Goal: Task Accomplishment & Management: Complete application form

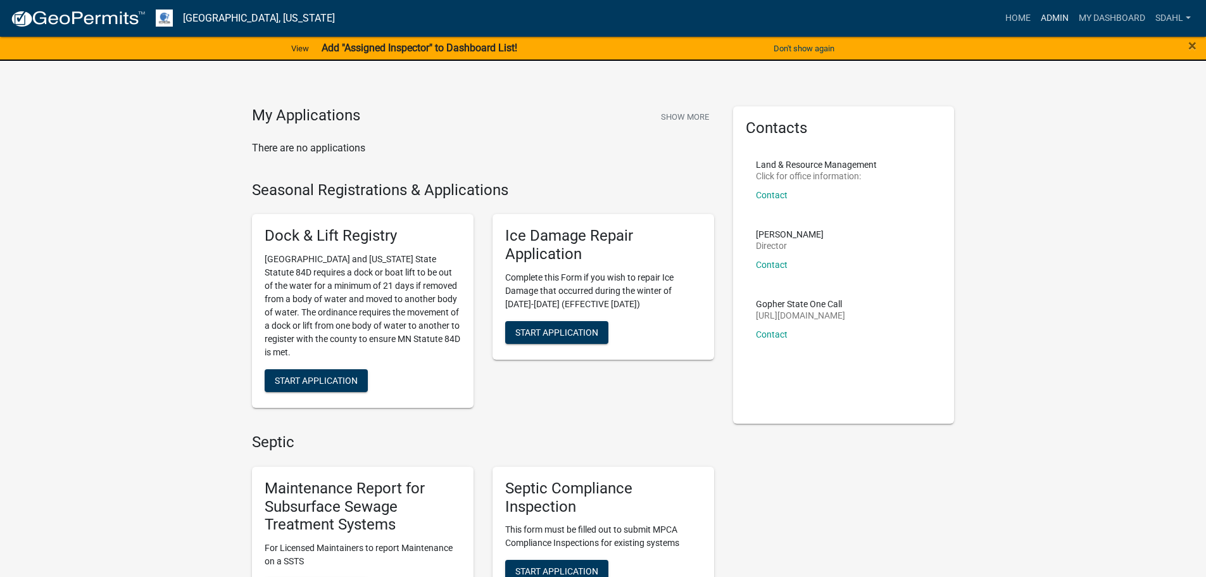
click at [1052, 14] on link "Admin" at bounding box center [1055, 18] width 38 height 24
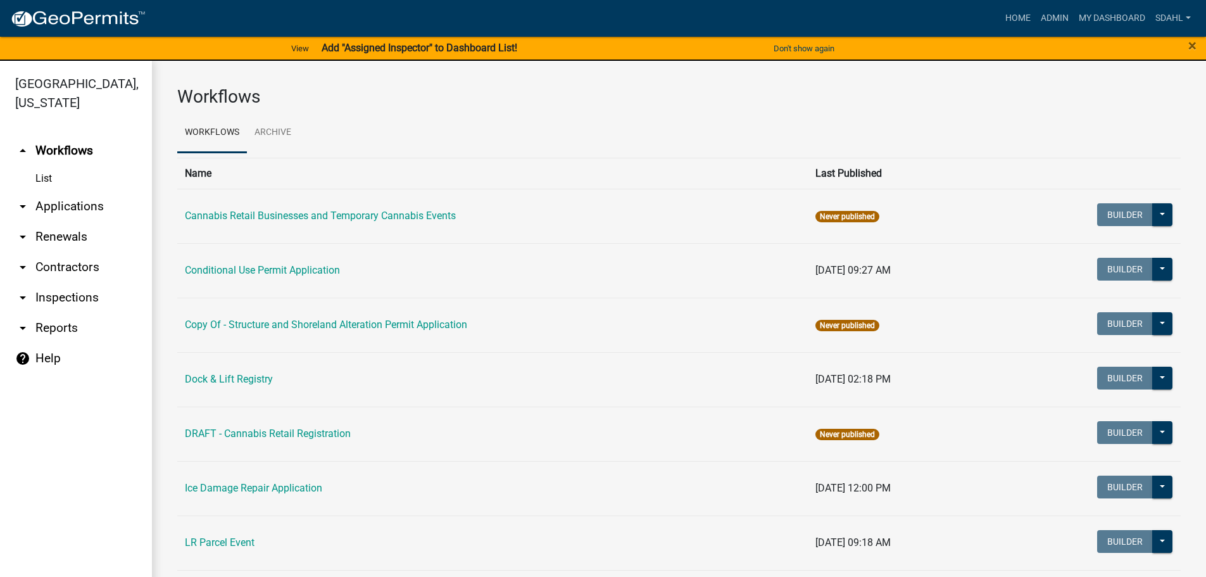
click at [80, 204] on link "arrow_drop_down Applications" at bounding box center [76, 206] width 152 height 30
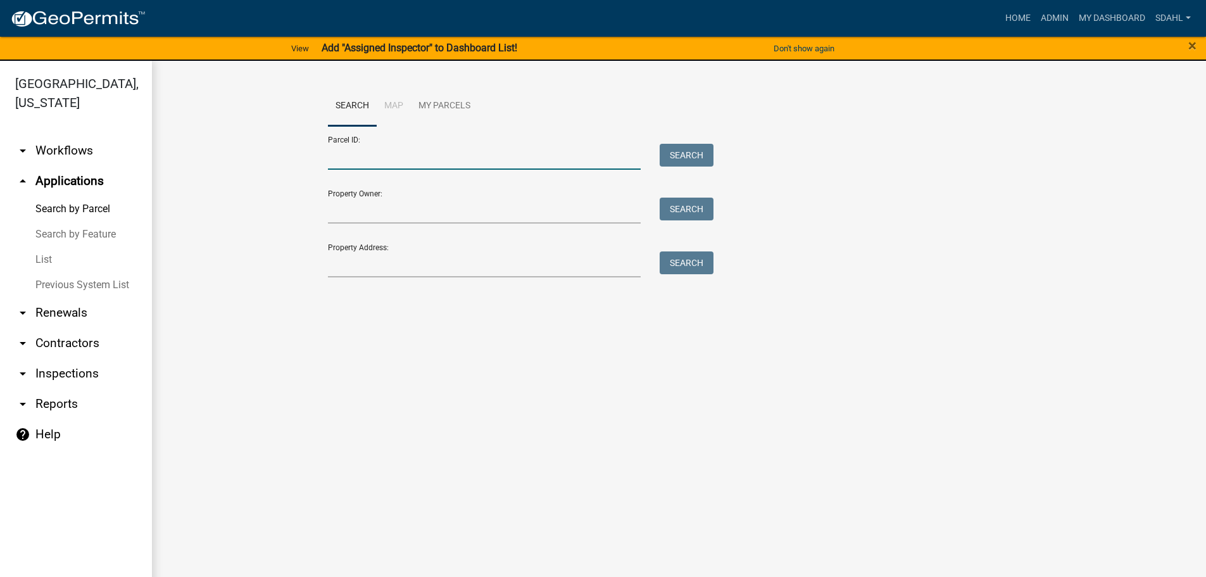
click at [426, 146] on input "Parcel ID:" at bounding box center [484, 157] width 313 height 26
paste input "18000990473000"
type input "18000990473000"
click at [677, 154] on button "Search" at bounding box center [687, 155] width 54 height 23
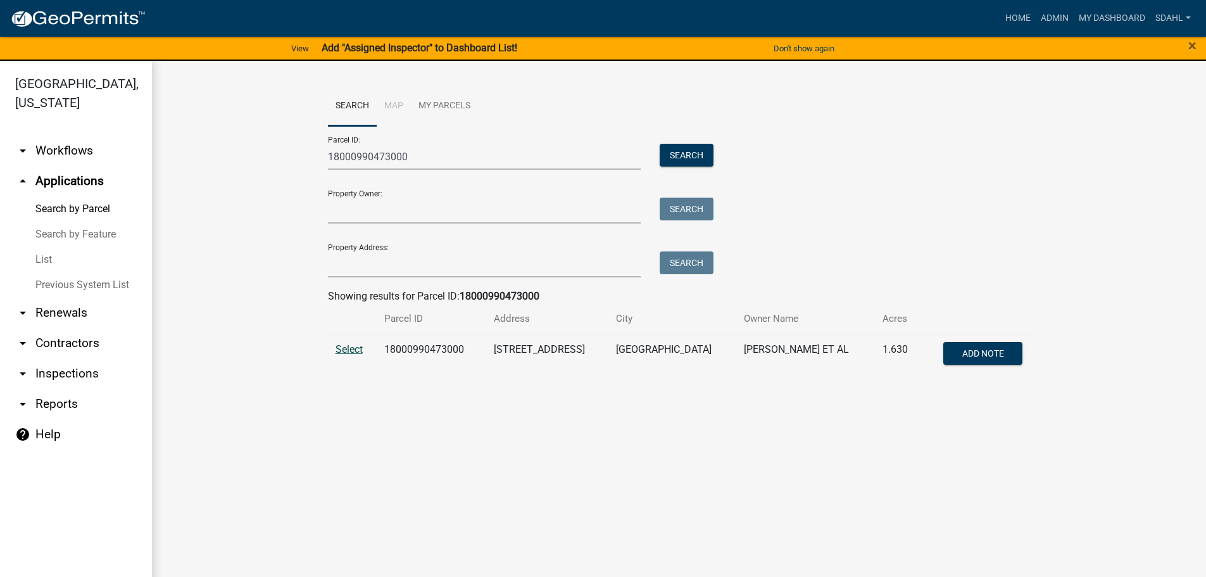
click at [349, 343] on span "Select" at bounding box center [349, 349] width 27 height 12
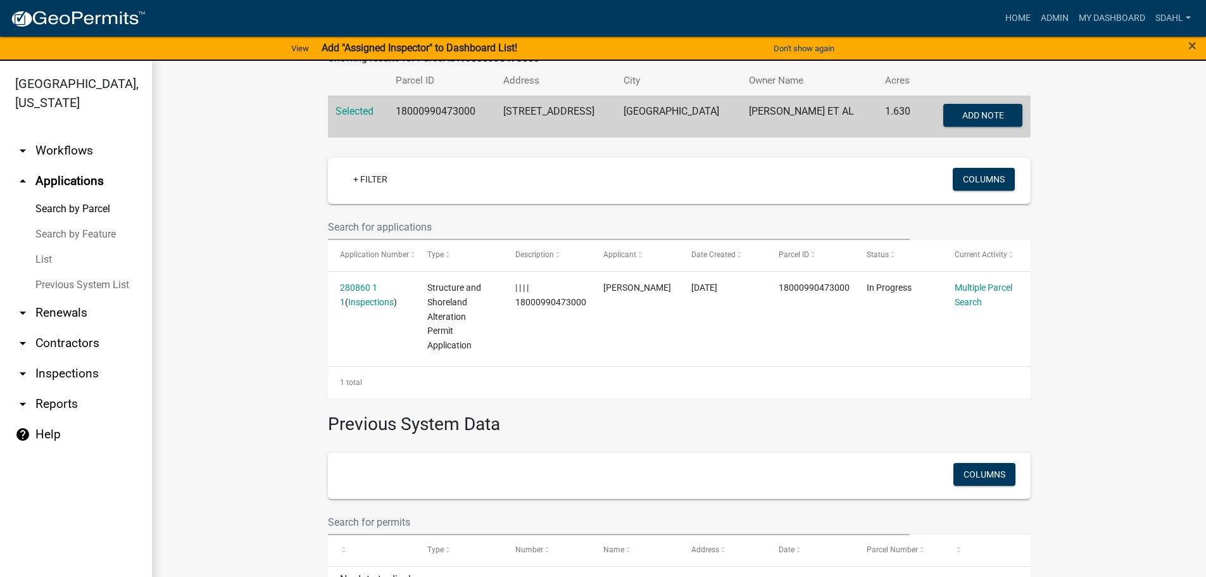
scroll to position [253, 0]
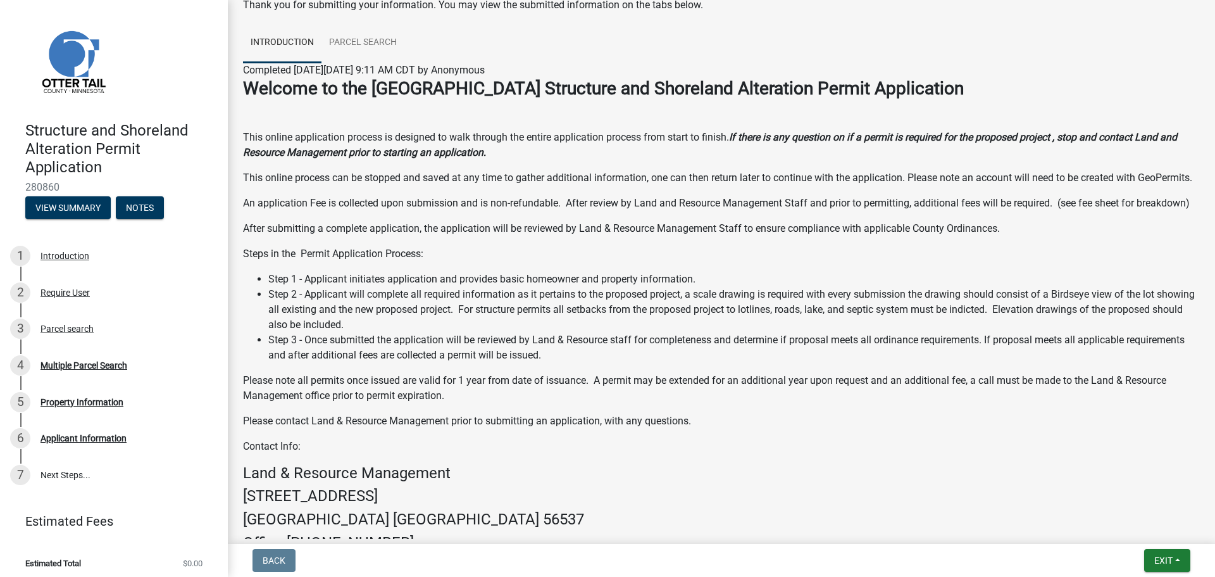
scroll to position [63, 0]
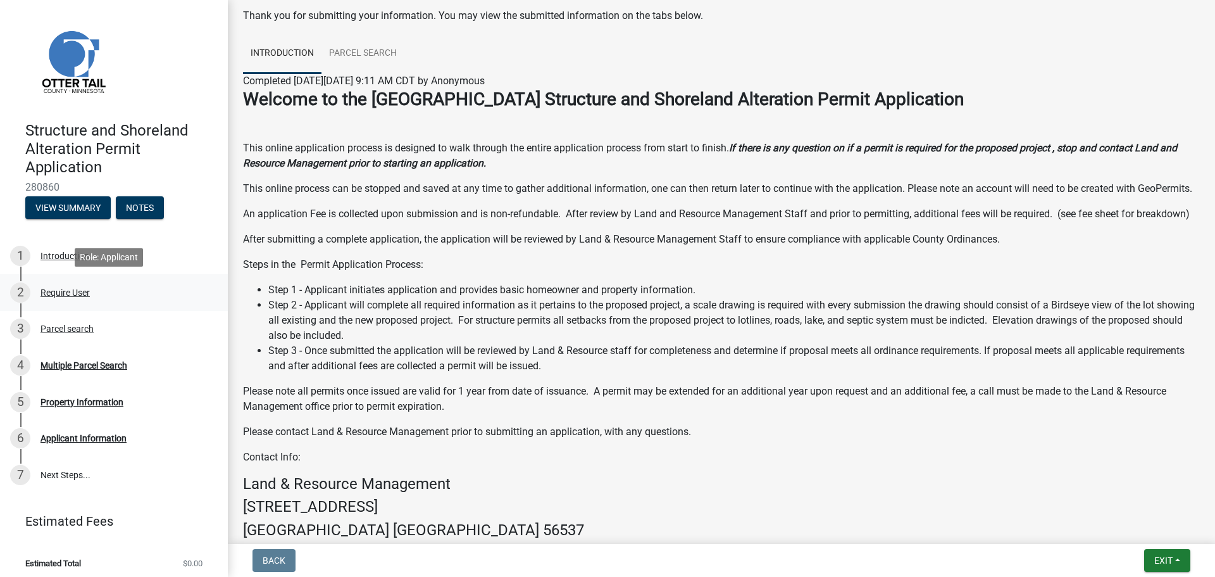
click at [66, 294] on div "Require User" at bounding box center [65, 292] width 49 height 9
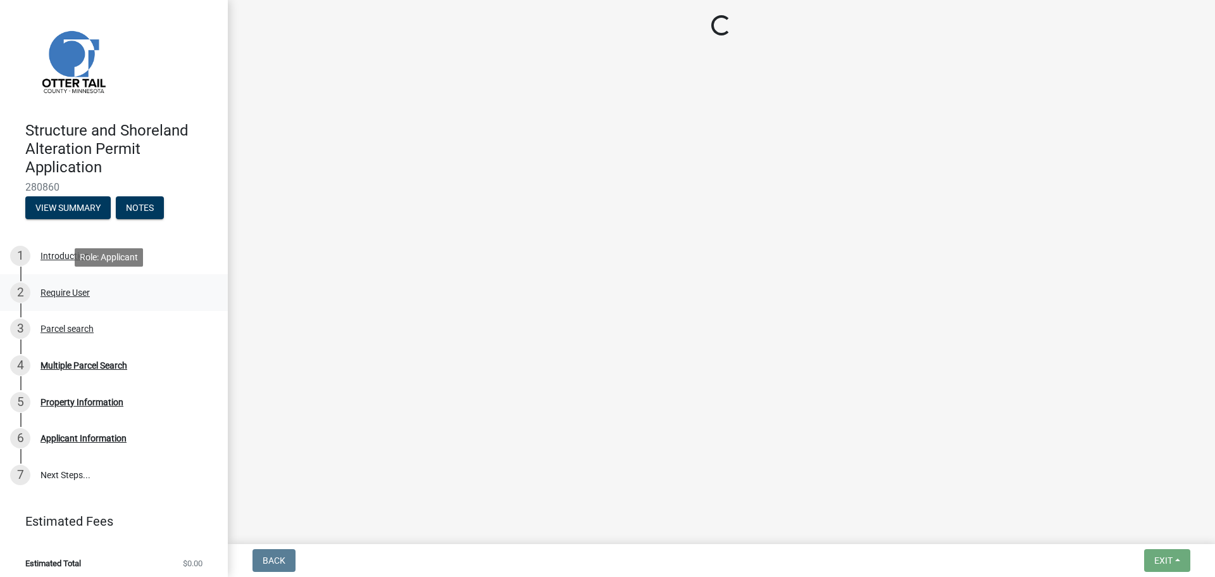
scroll to position [0, 0]
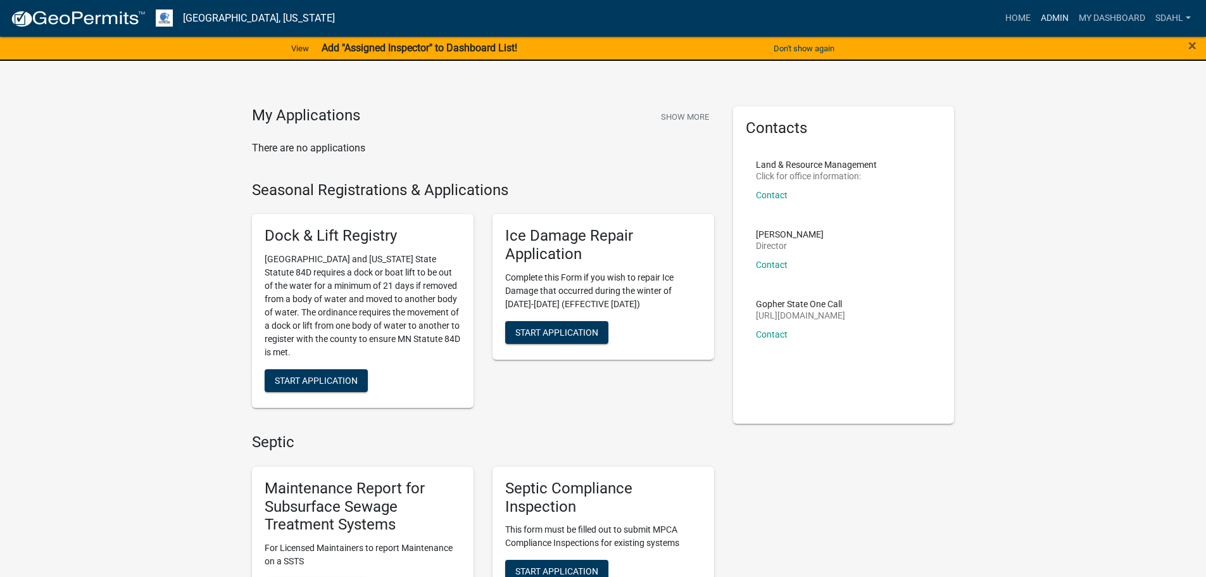
click at [1041, 17] on link "Admin" at bounding box center [1055, 18] width 38 height 24
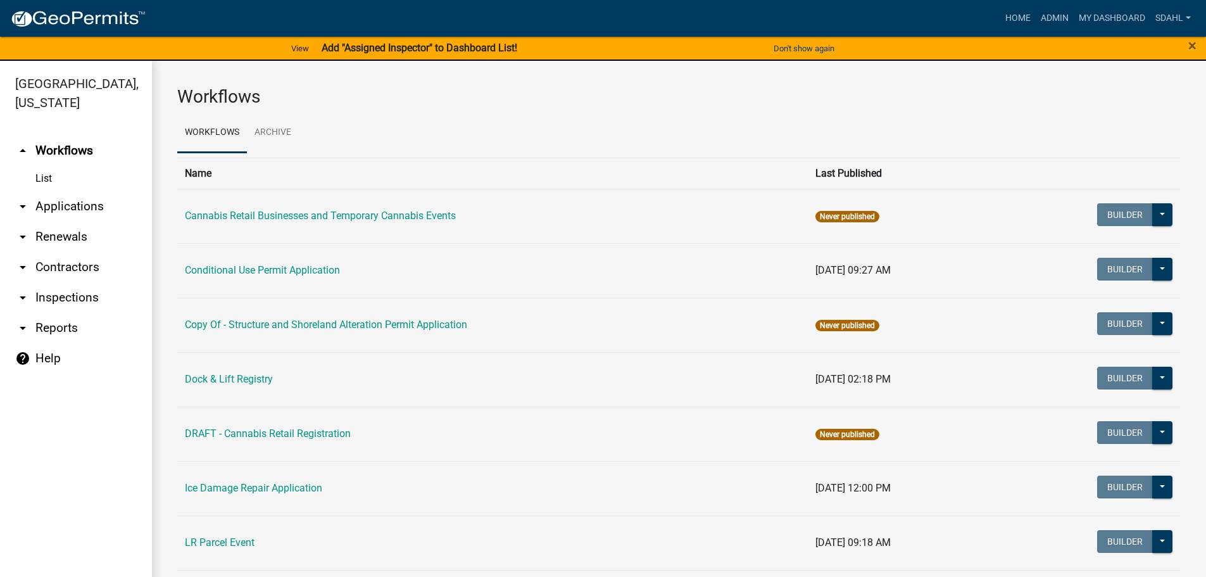
click at [65, 208] on link "arrow_drop_down Applications" at bounding box center [76, 206] width 152 height 30
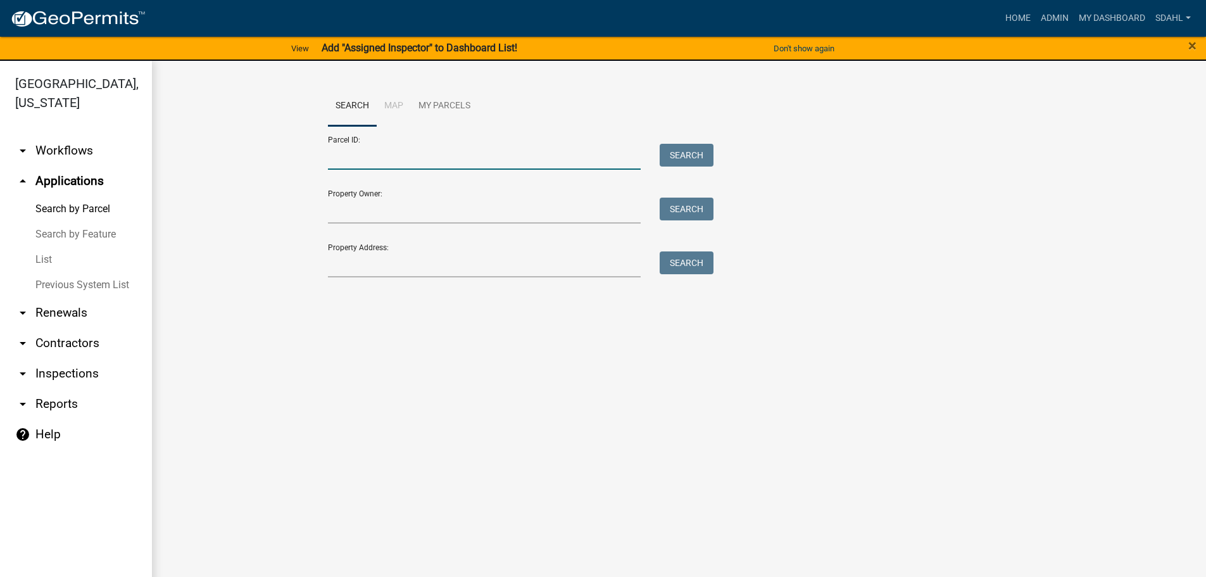
click at [429, 154] on input "Parcel ID:" at bounding box center [484, 157] width 313 height 26
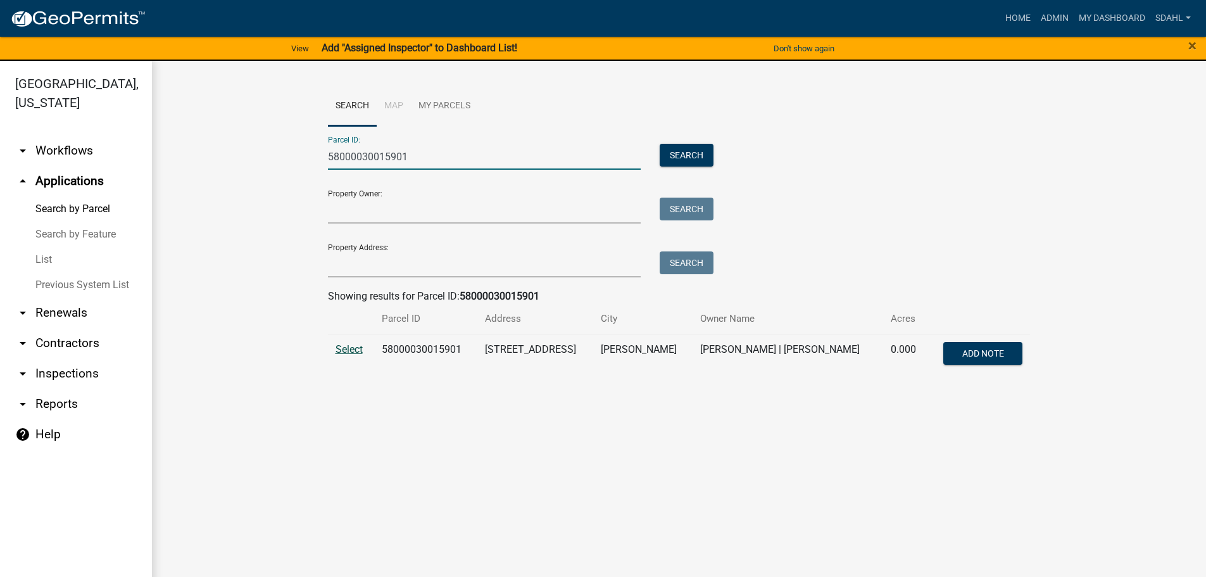
click at [345, 349] on span "Select" at bounding box center [349, 349] width 27 height 12
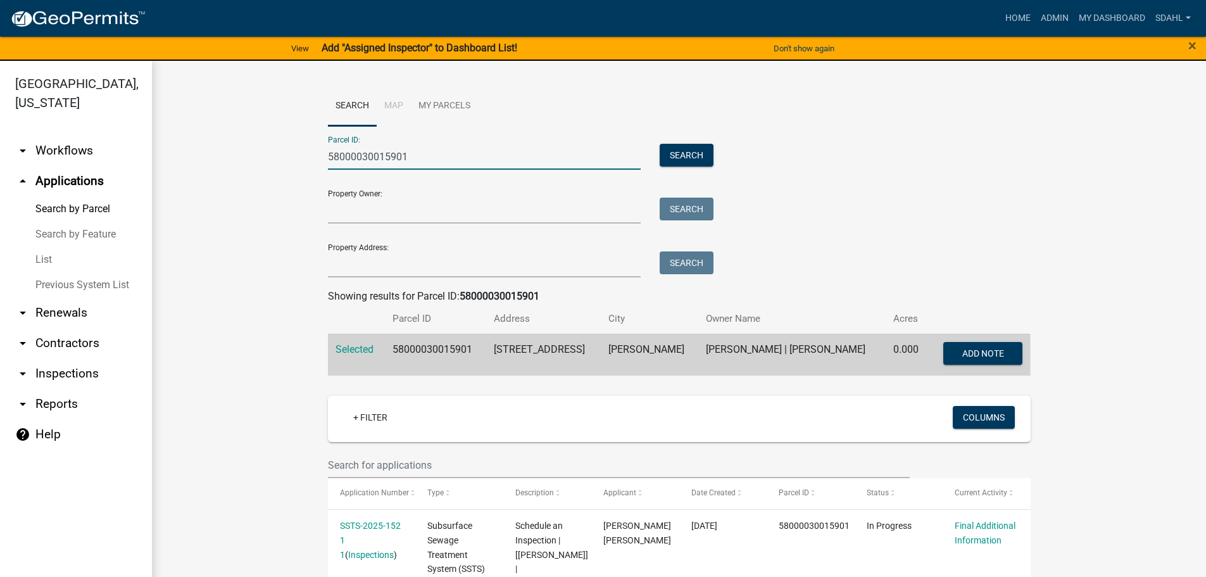
drag, startPoint x: 420, startPoint y: 153, endPoint x: 275, endPoint y: 163, distance: 145.3
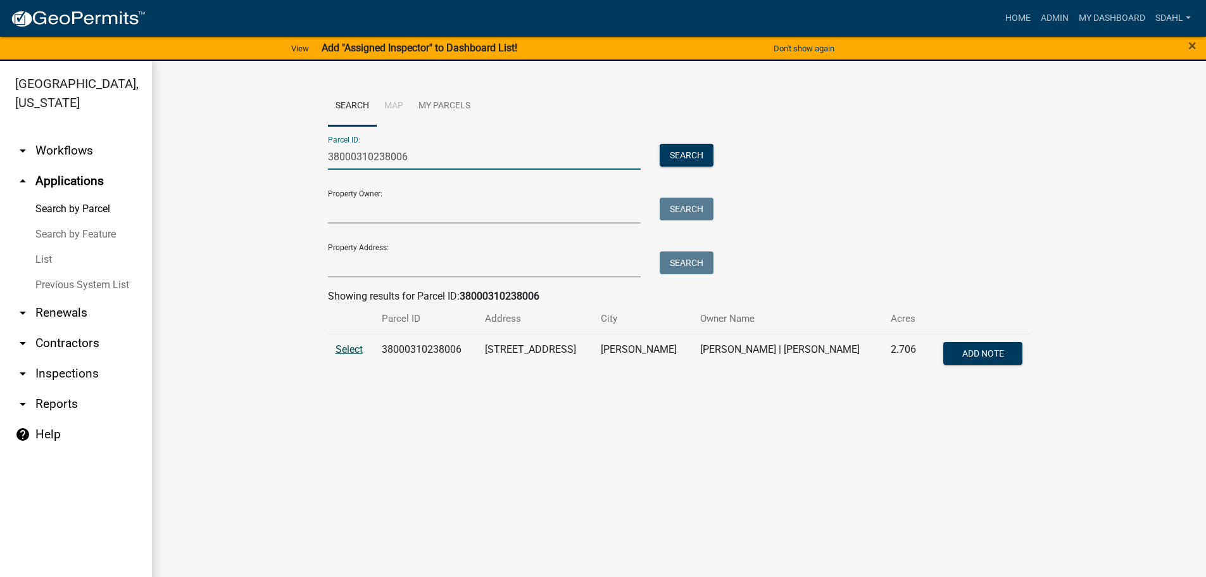
type input "38000310238006"
click at [347, 346] on span "Select" at bounding box center [349, 349] width 27 height 12
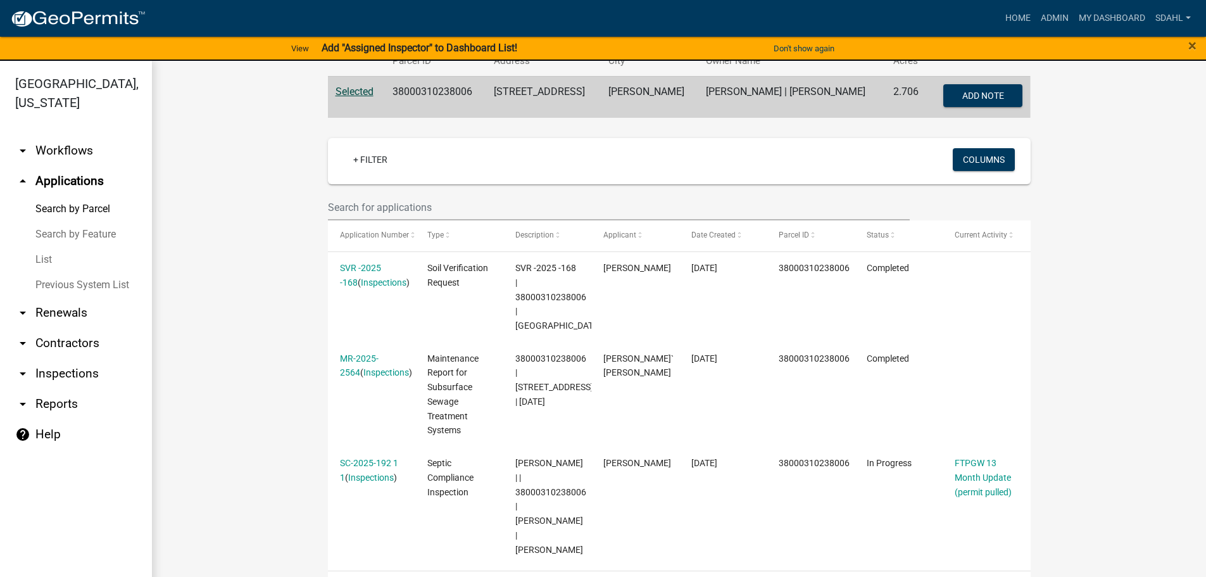
scroll to position [253, 0]
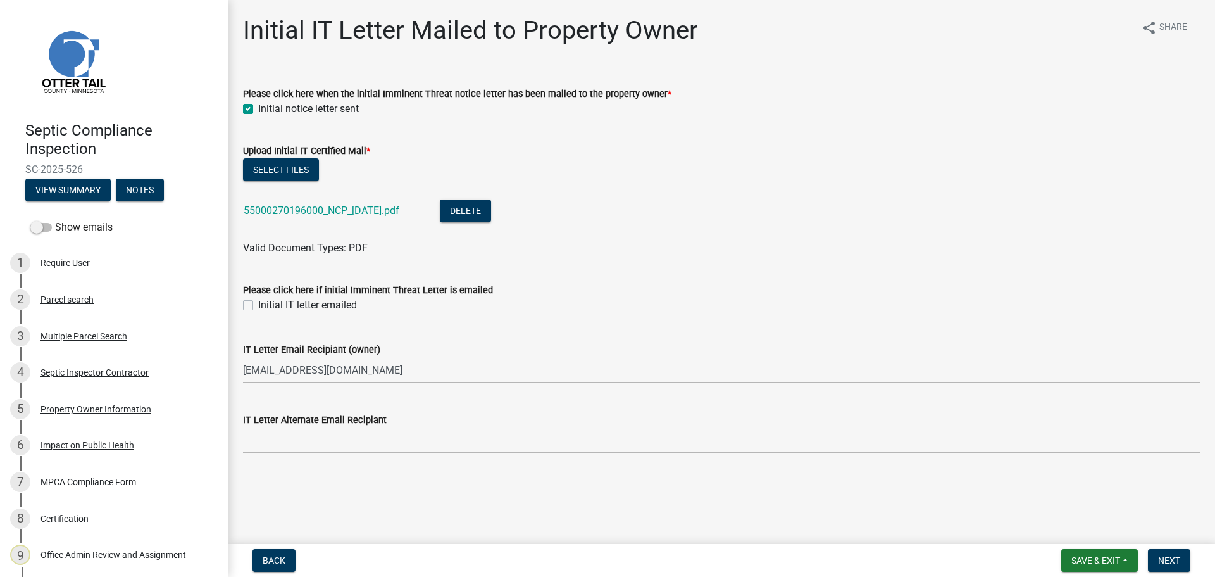
scroll to position [74, 0]
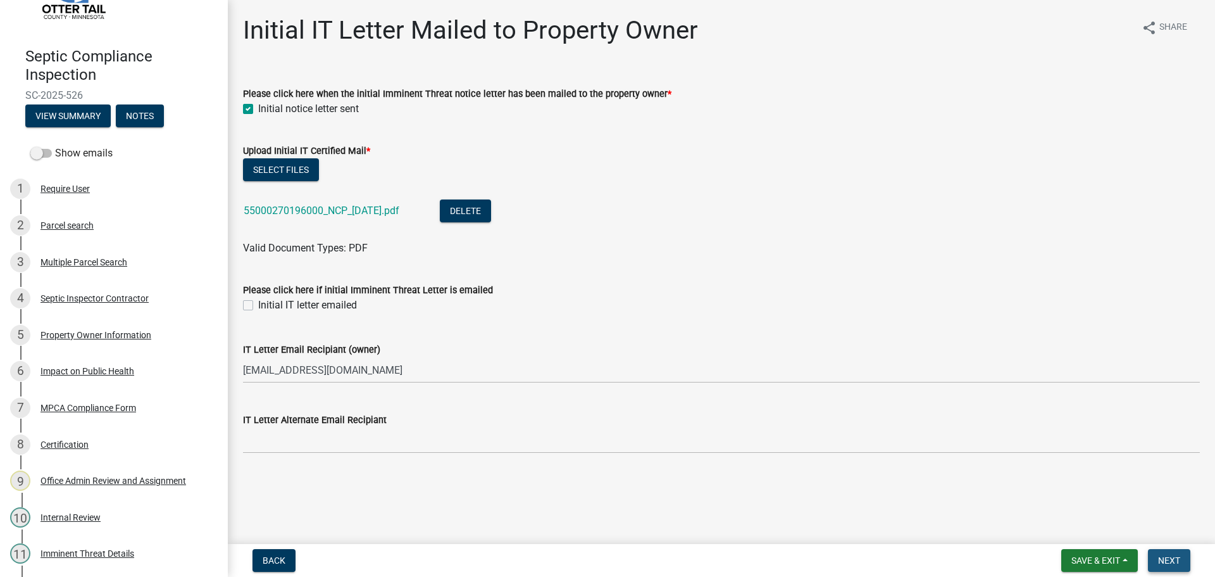
click at [1168, 558] on span "Next" at bounding box center [1170, 560] width 22 height 10
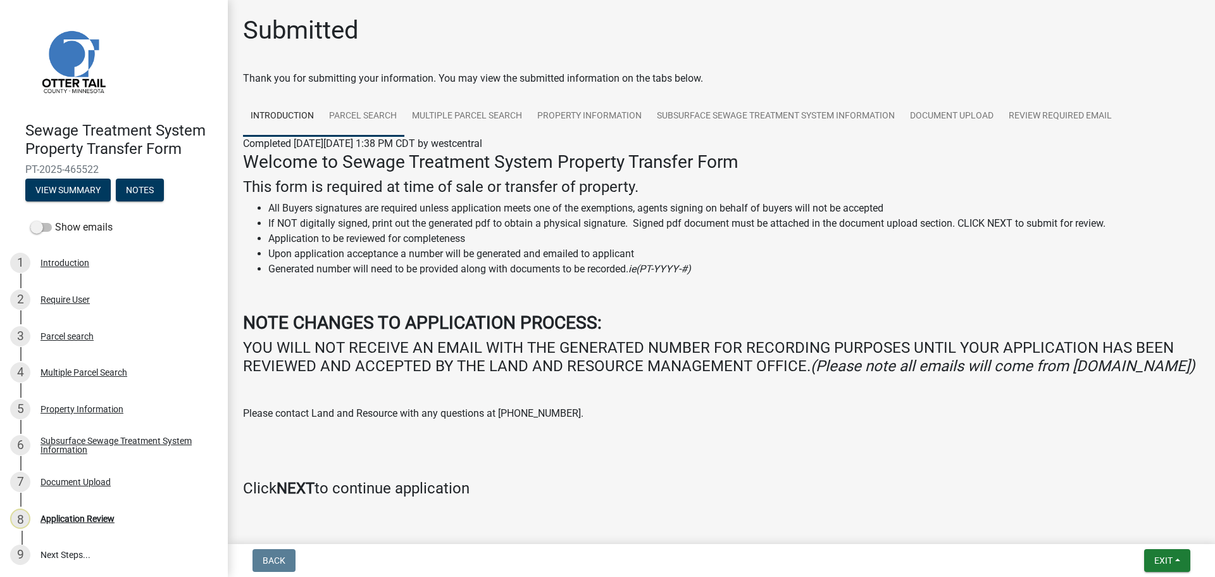
click at [371, 108] on link "Parcel search" at bounding box center [363, 116] width 83 height 41
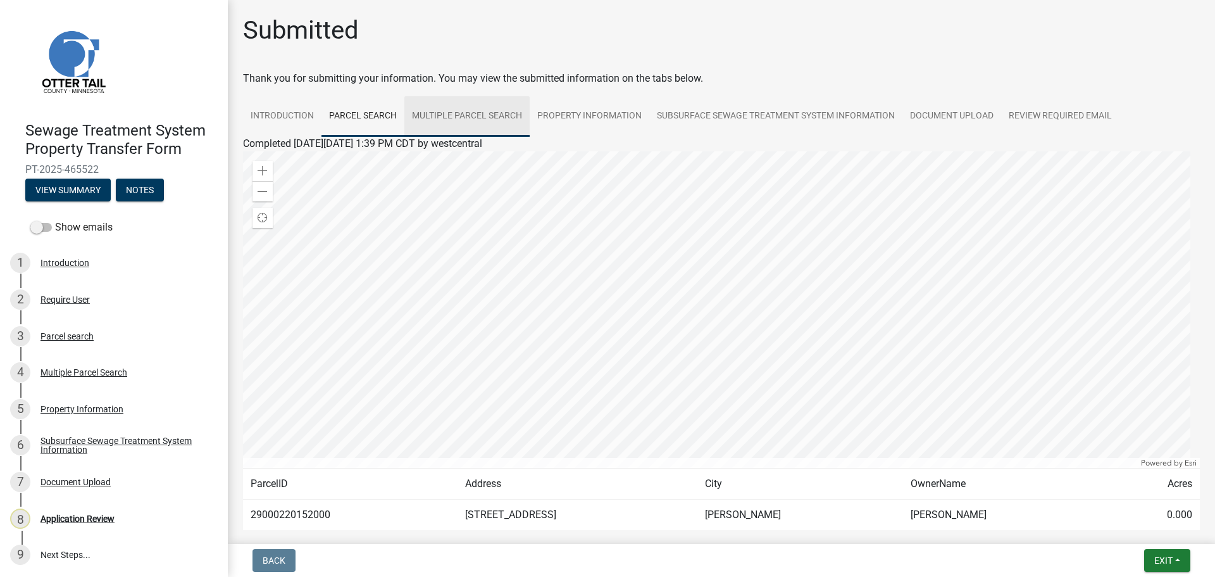
click at [477, 113] on link "Multiple Parcel Search" at bounding box center [467, 116] width 125 height 41
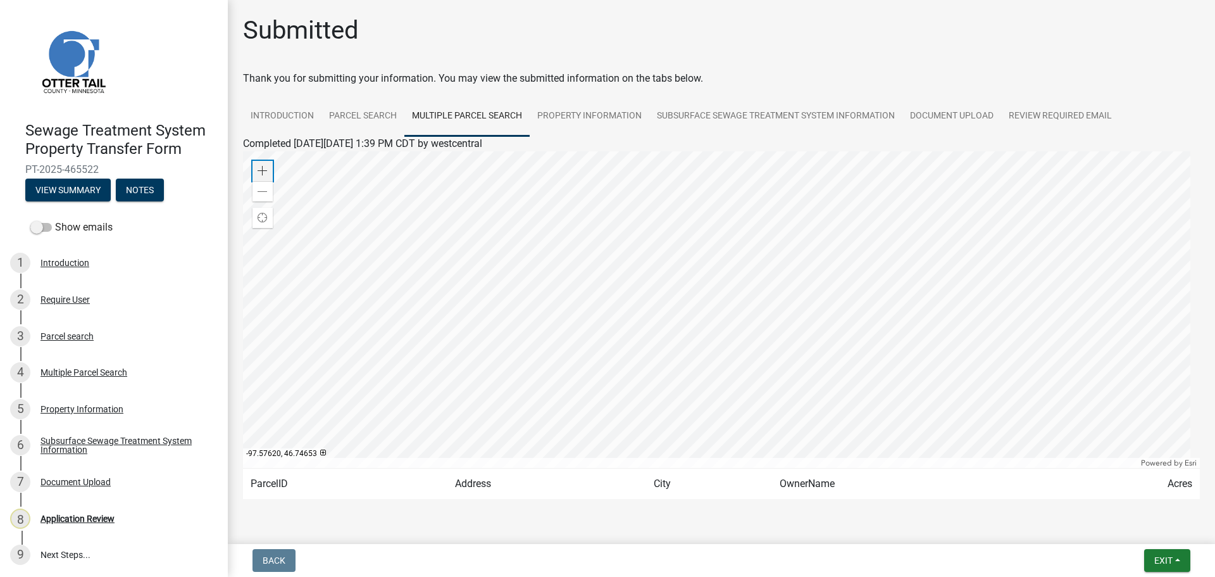
click at [258, 171] on span at bounding box center [263, 171] width 10 height 10
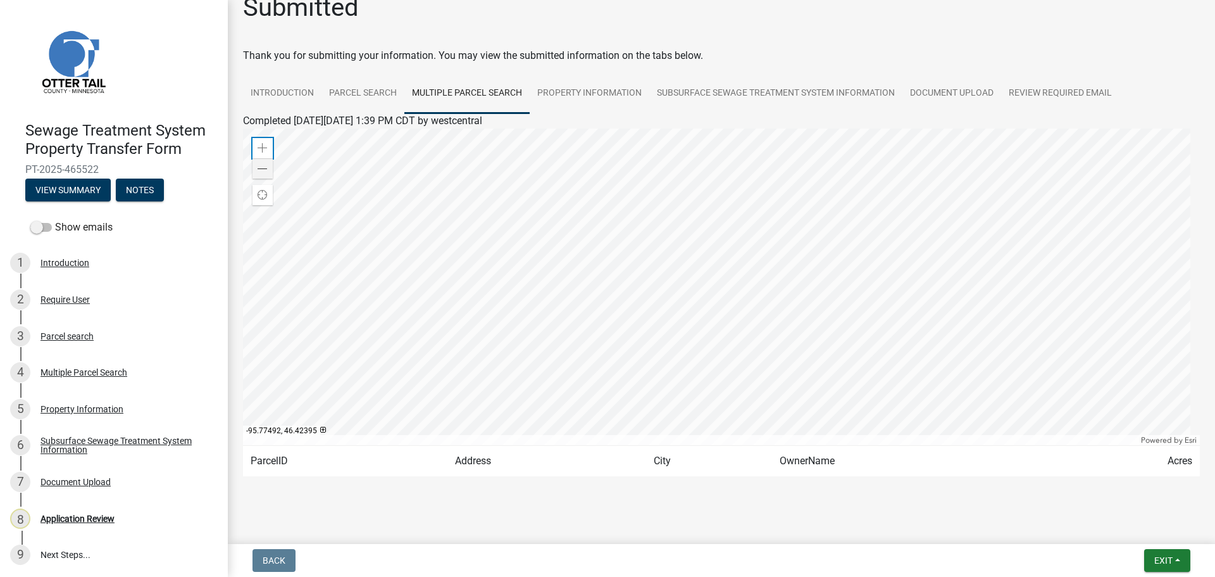
scroll to position [35, 0]
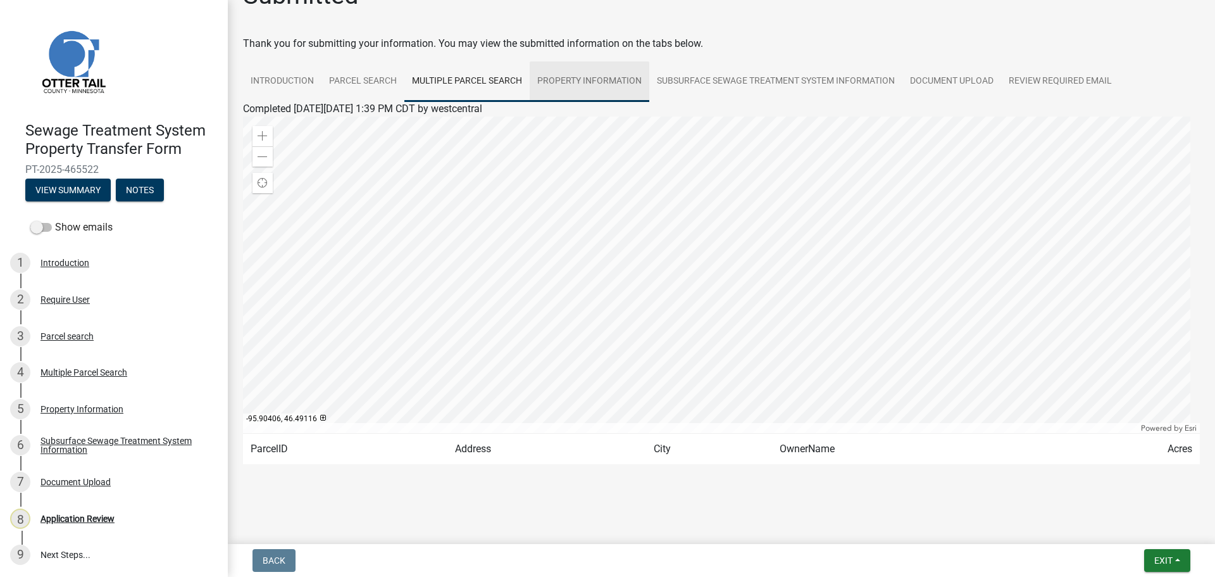
click at [579, 81] on link "Property Information" at bounding box center [590, 81] width 120 height 41
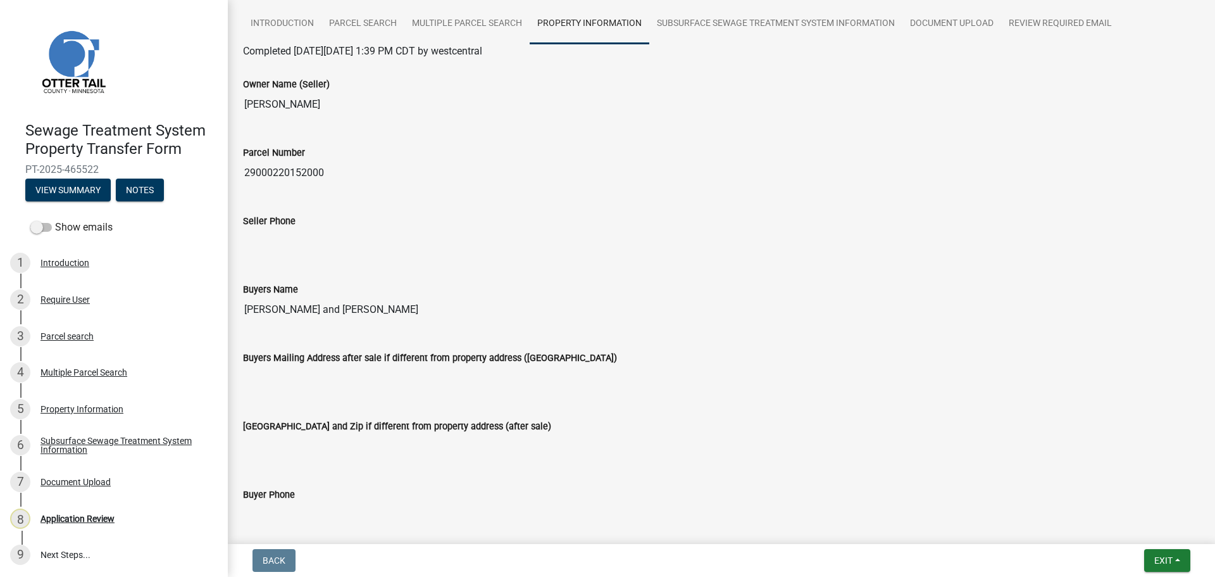
scroll to position [65, 0]
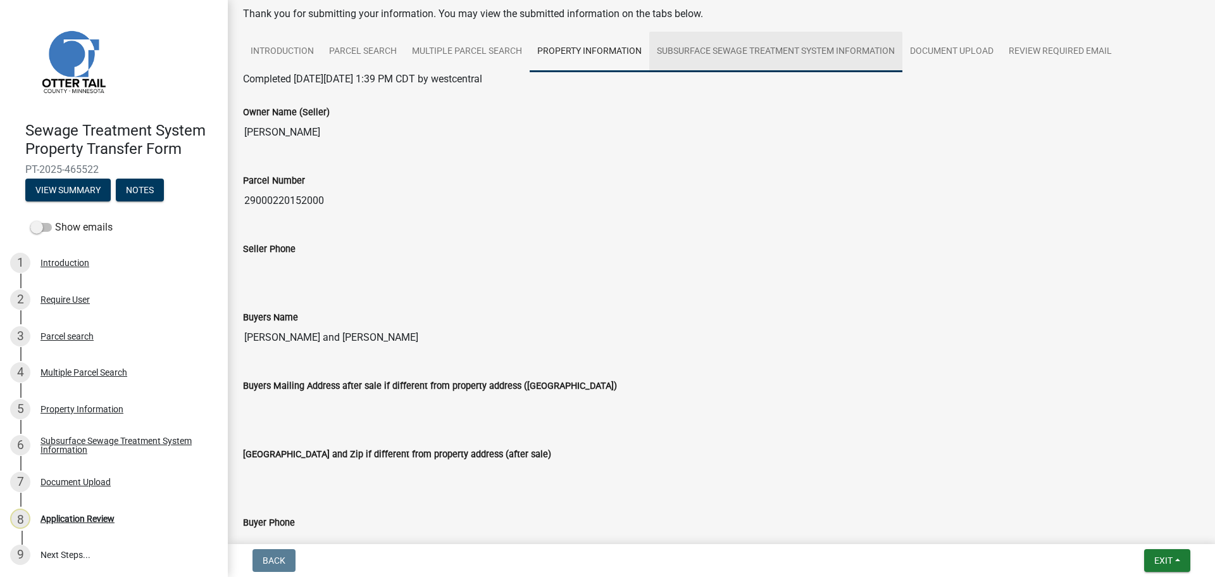
click at [763, 48] on link "Subsurface Sewage Treatment System Information" at bounding box center [776, 52] width 253 height 41
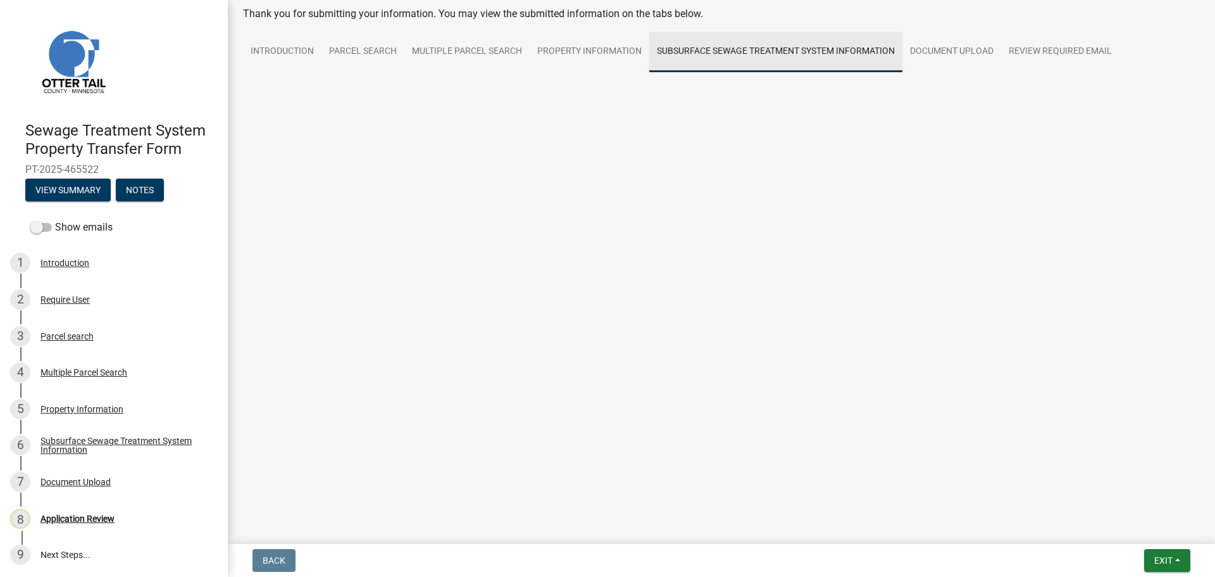
scroll to position [0, 0]
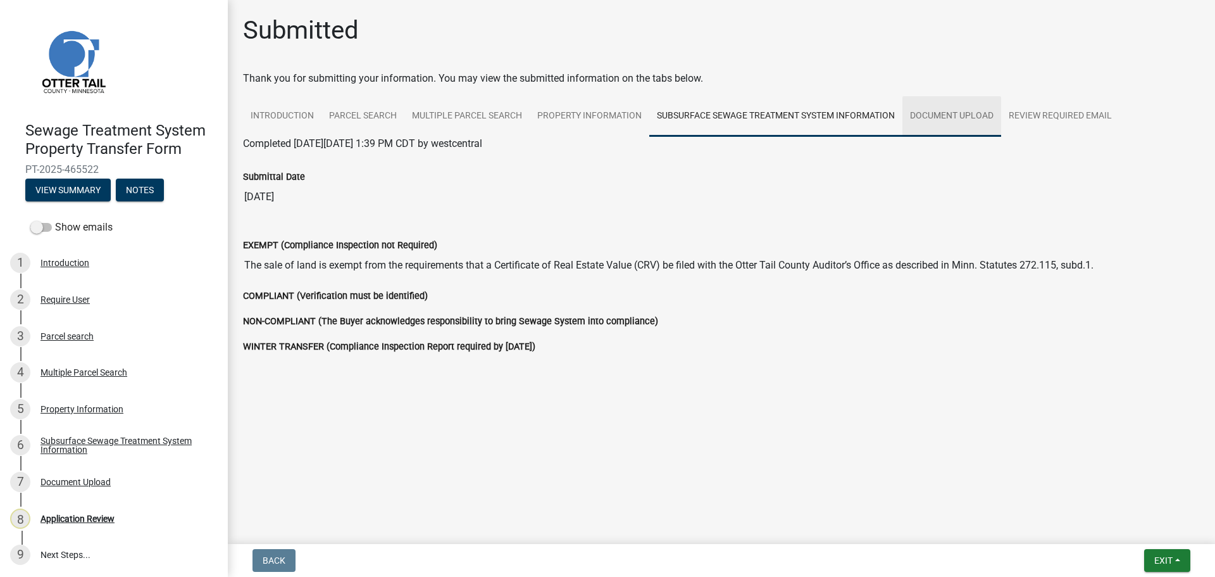
click at [946, 103] on link "Document Upload" at bounding box center [952, 116] width 99 height 41
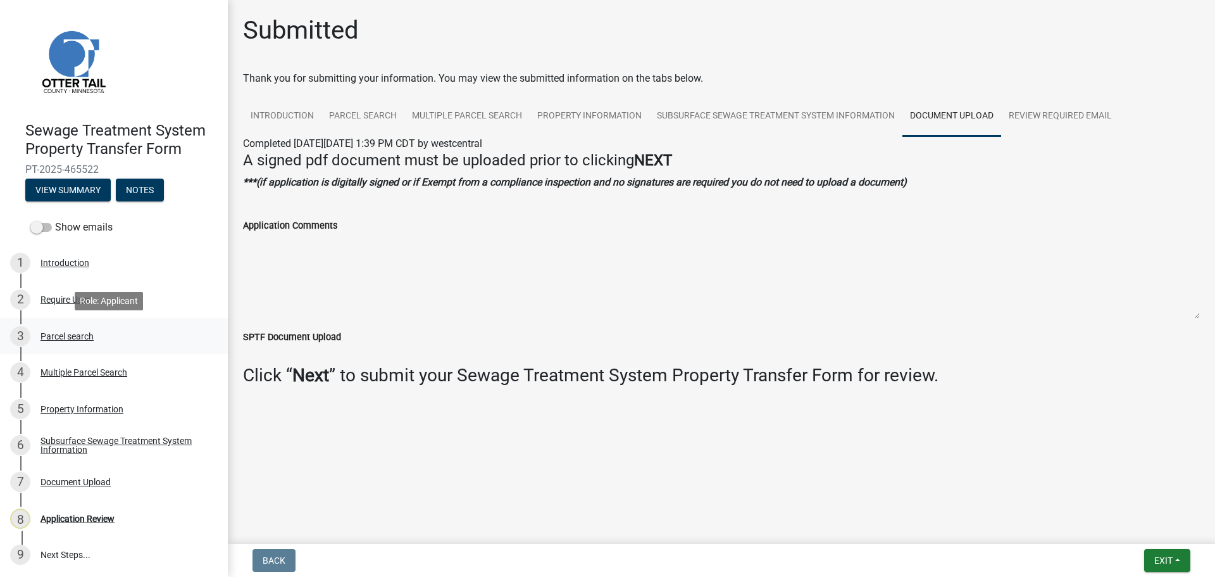
click at [66, 337] on div "Parcel search" at bounding box center [67, 336] width 53 height 9
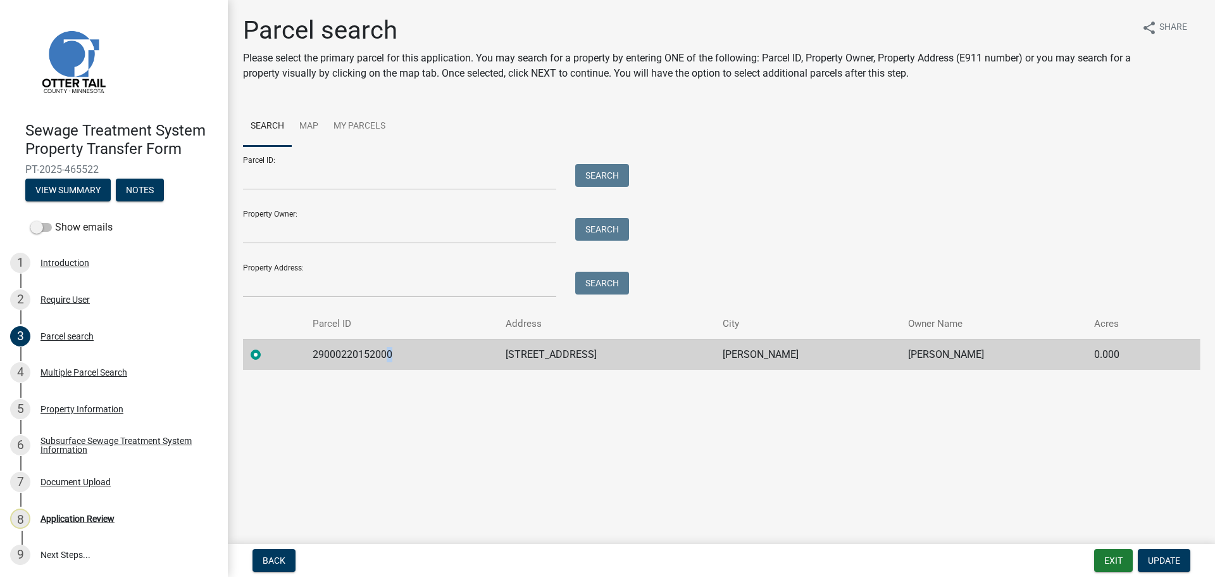
drag, startPoint x: 407, startPoint y: 353, endPoint x: 392, endPoint y: 354, distance: 14.6
click at [392, 354] on td "29000220152000" at bounding box center [402, 354] width 194 height 31
click at [374, 356] on td "29000220152000" at bounding box center [402, 354] width 194 height 31
copy td "29000220152000"
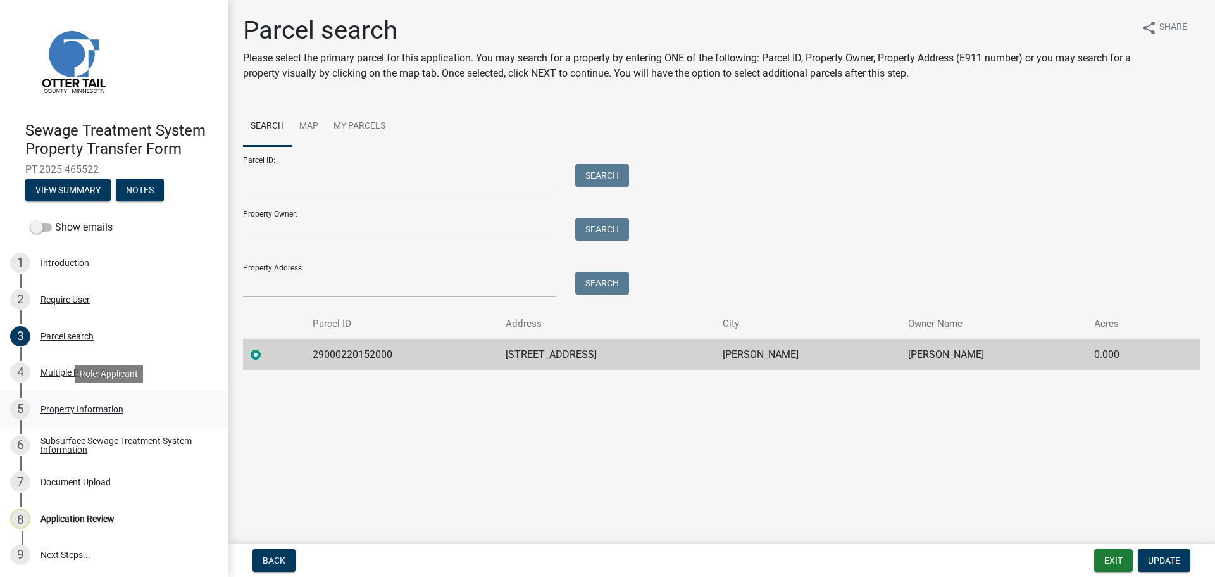
click at [76, 410] on div "Property Information" at bounding box center [82, 409] width 83 height 9
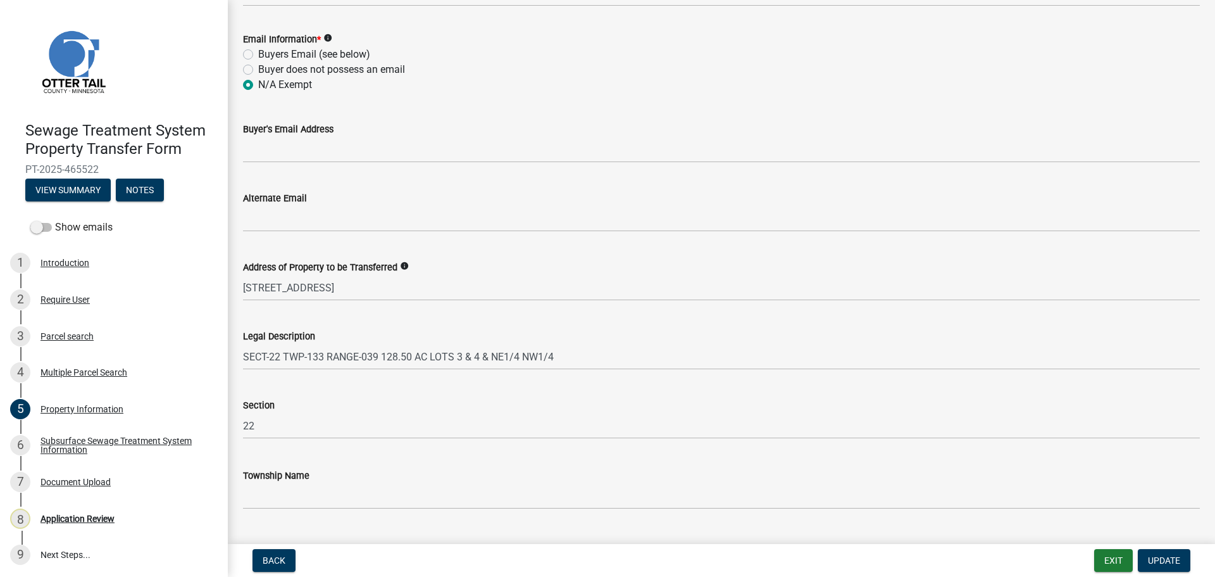
scroll to position [567, 0]
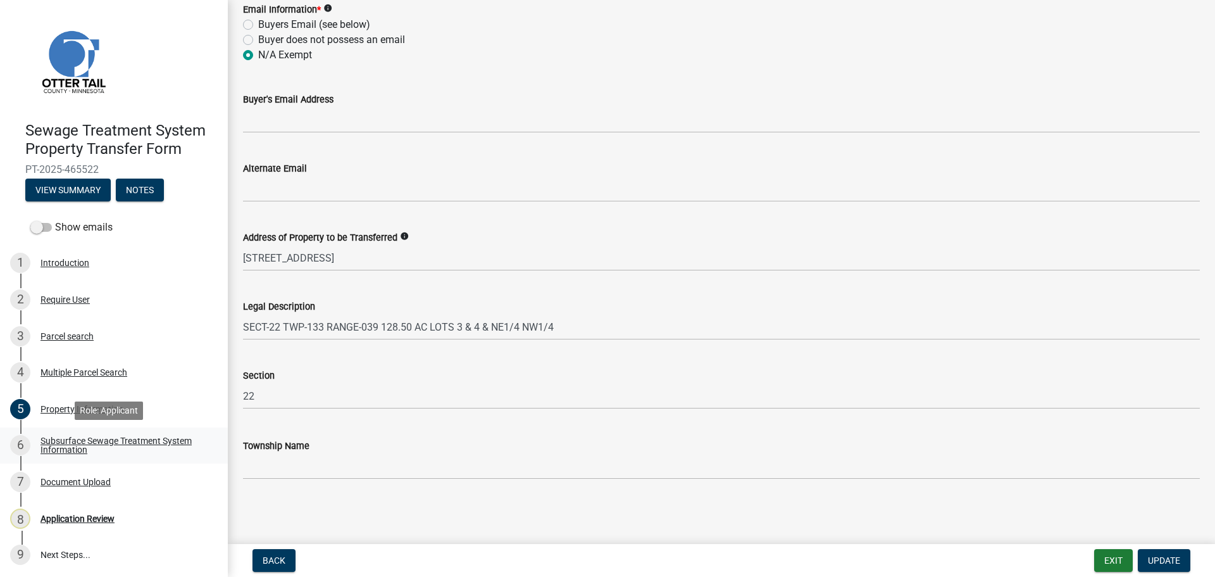
click at [77, 443] on div "Subsurface Sewage Treatment System Information" at bounding box center [124, 445] width 167 height 18
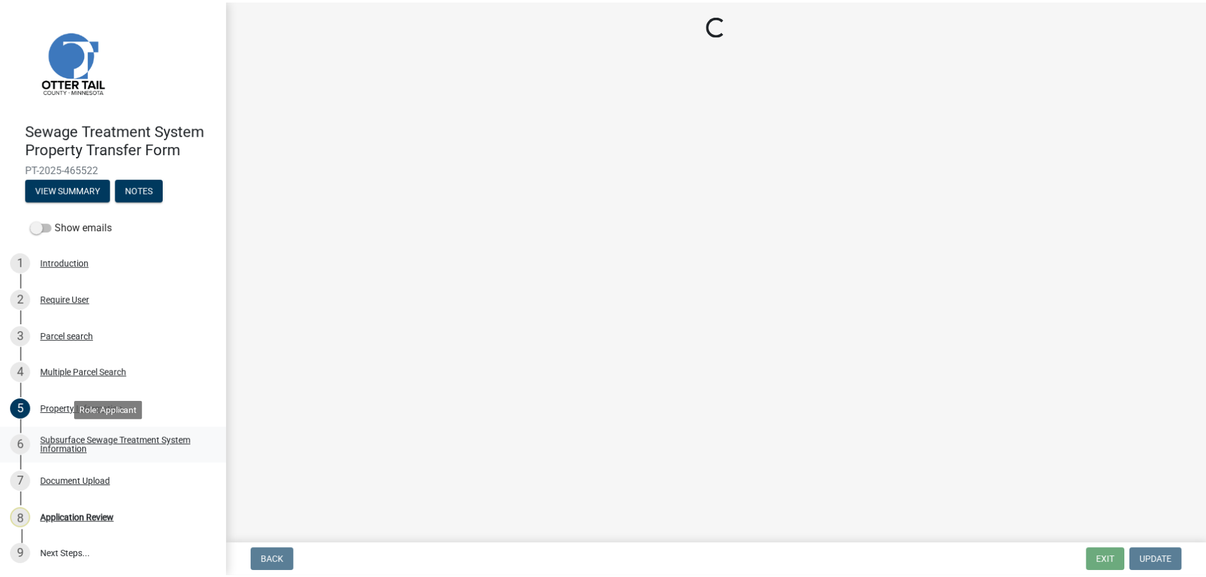
scroll to position [0, 0]
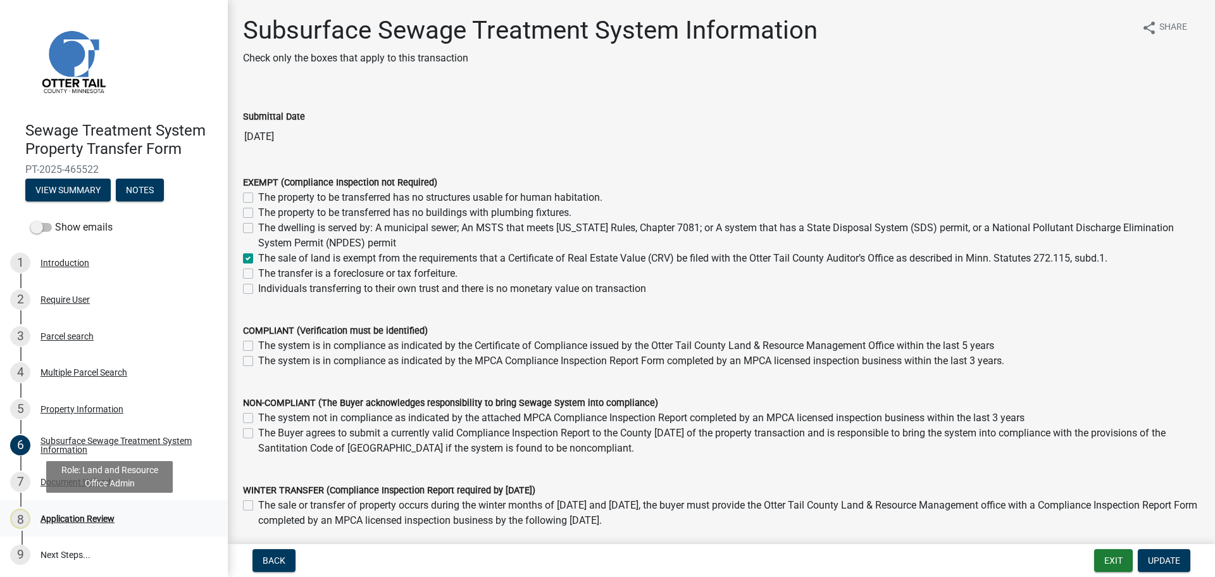
click at [68, 520] on div "Application Review" at bounding box center [78, 518] width 74 height 9
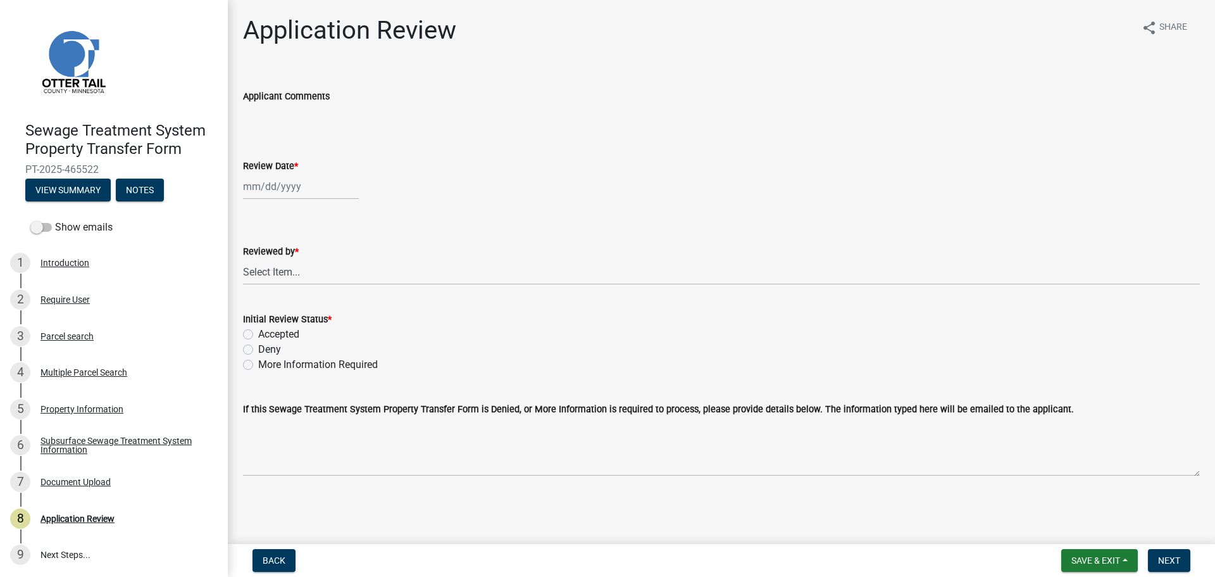
select select "8"
select select "2025"
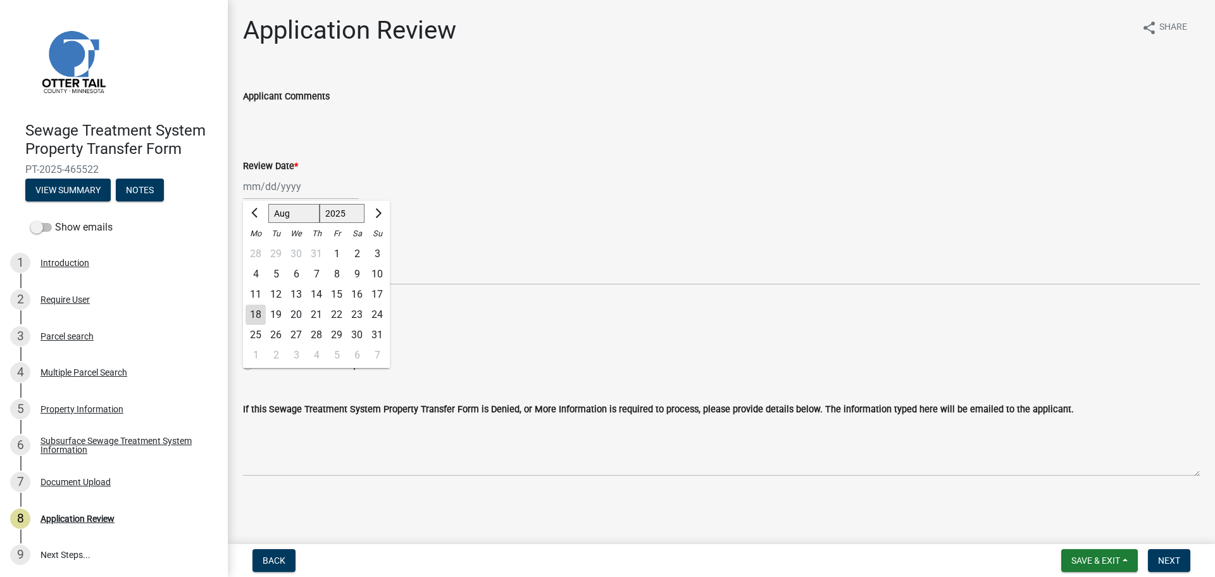
drag, startPoint x: 291, startPoint y: 191, endPoint x: 284, endPoint y: 196, distance: 8.1
click at [289, 191] on div "Jan Feb Mar Apr May Jun Jul Aug Sep Oct Nov Dec 1525 1526 1527 1528 1529 1530 1…" at bounding box center [301, 186] width 116 height 26
click at [258, 316] on div "18" at bounding box center [256, 315] width 20 height 20
type input "08/18/2025"
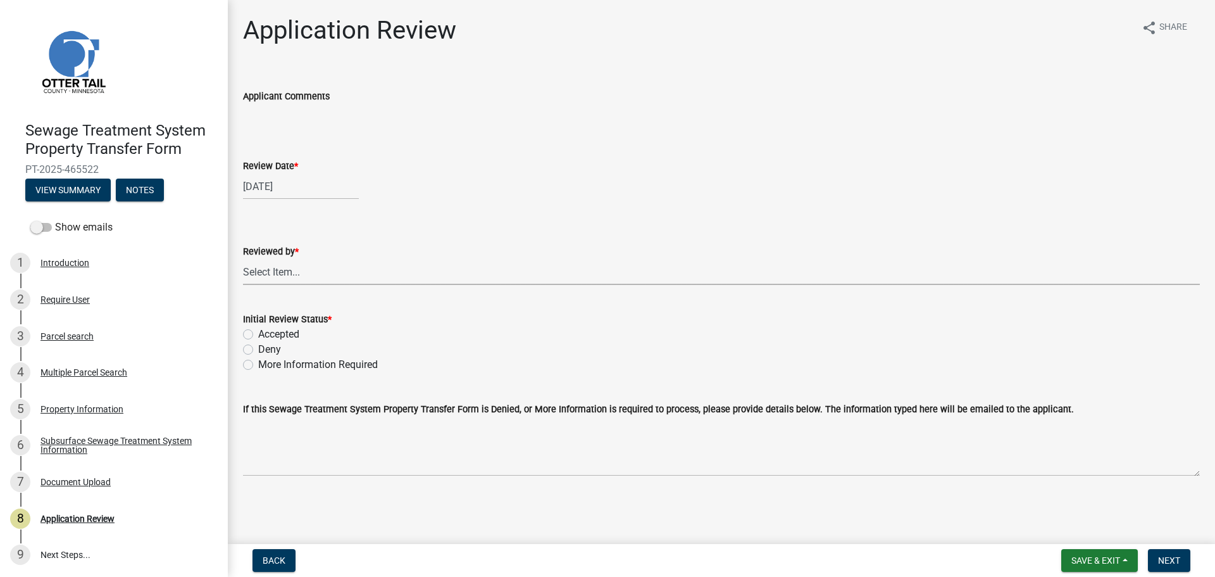
click at [310, 261] on select "Select Item... Alexis Newark Amy Busko Andrea Perales Brittany Tollefson Christ…" at bounding box center [721, 272] width 957 height 26
click at [243, 259] on select "Select Item... Alexis Newark Amy Busko Andrea Perales Brittany Tollefson Christ…" at bounding box center [721, 272] width 957 height 26
select select "67745ee8-7159-4960-80f9-a638286b467c"
click at [289, 336] on label "Accepted" at bounding box center [278, 334] width 41 height 15
click at [267, 335] on input "Accepted" at bounding box center [262, 331] width 8 height 8
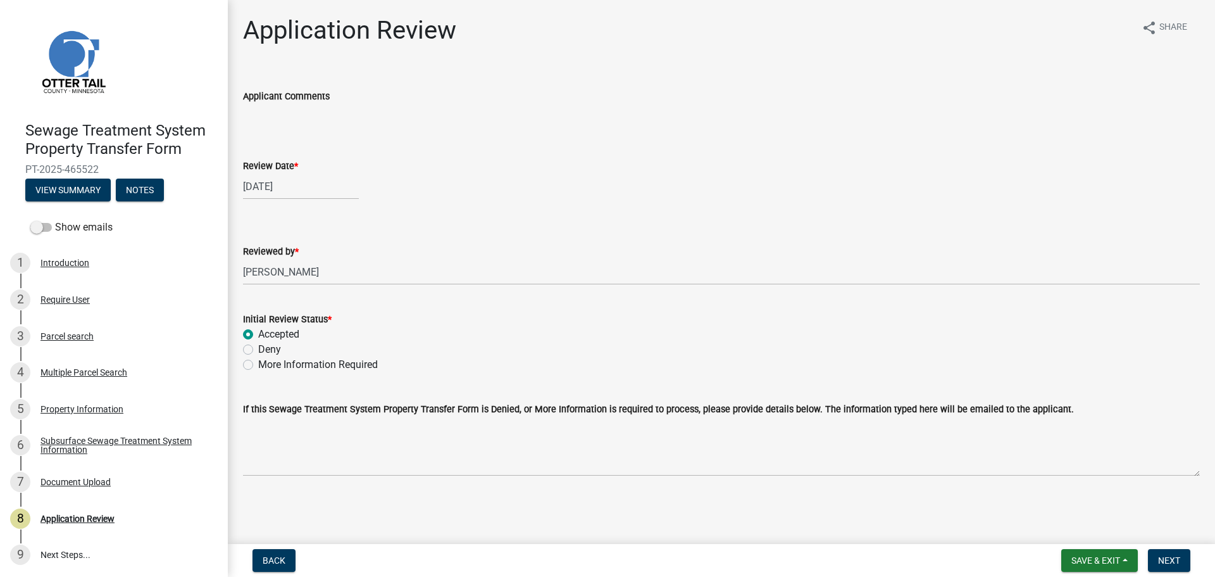
radio input "true"
click at [1165, 560] on span "Next" at bounding box center [1170, 560] width 22 height 10
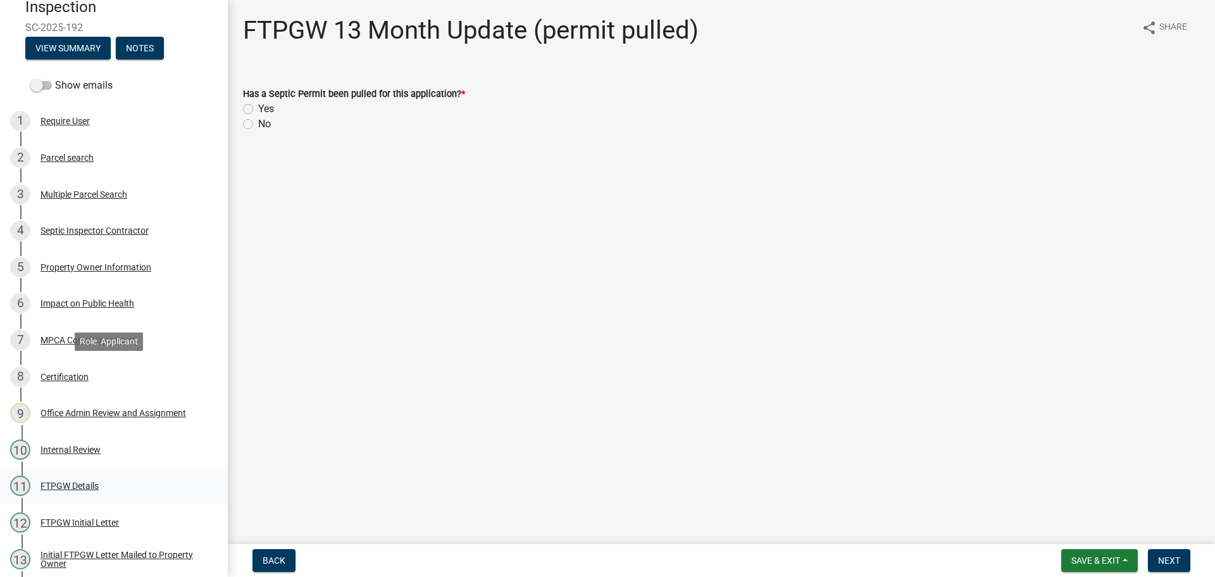
scroll to position [220, 0]
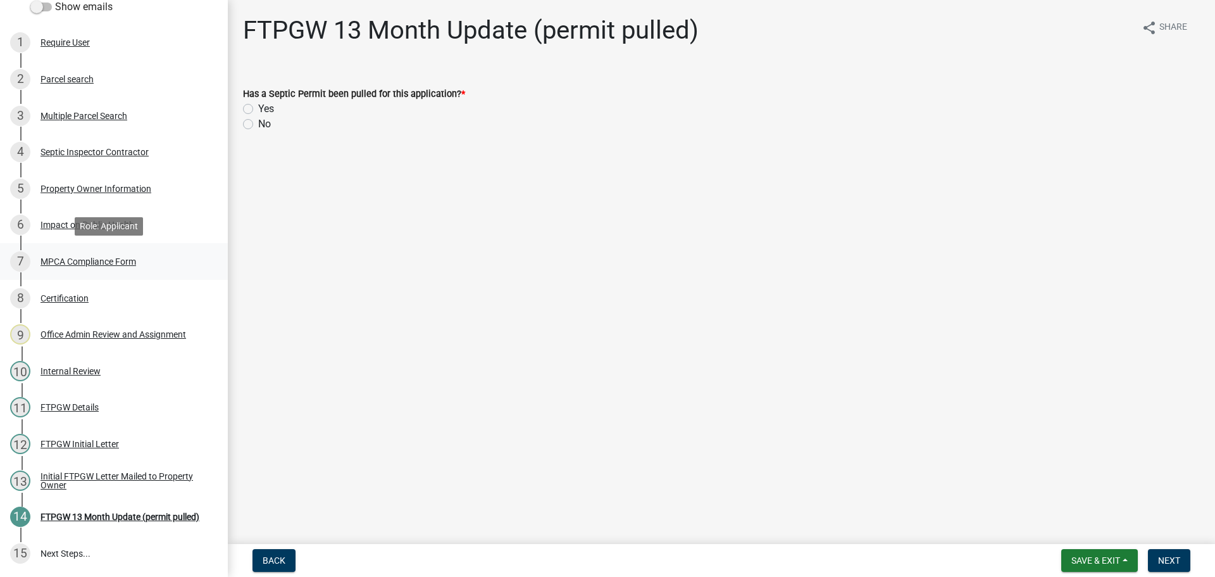
click at [112, 261] on div "MPCA Compliance Form" at bounding box center [89, 261] width 96 height 9
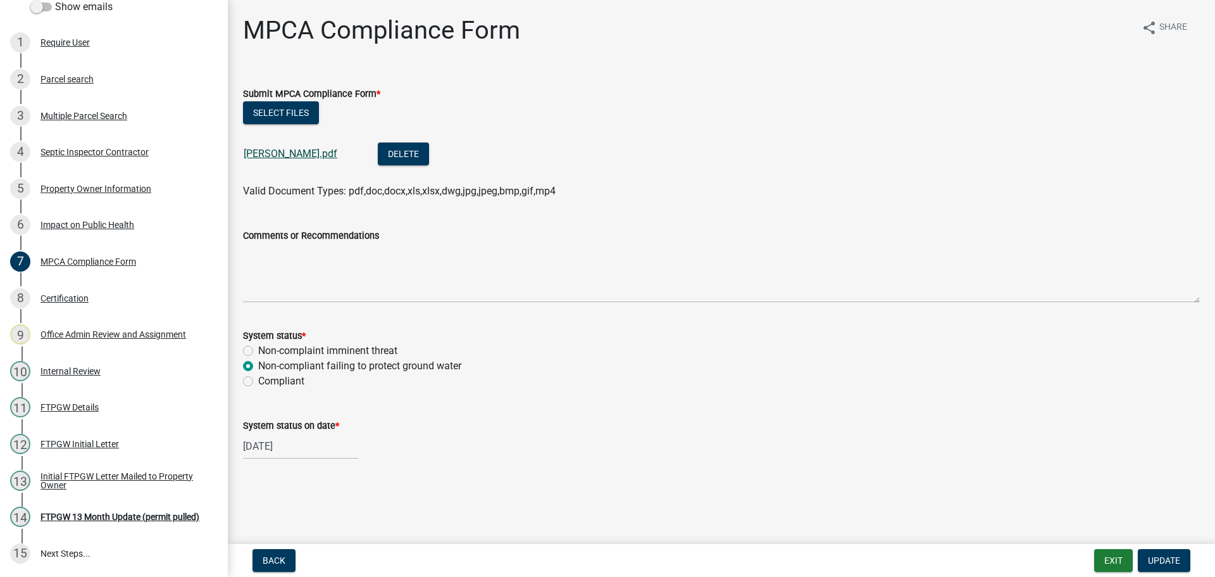
click at [294, 156] on link "[PERSON_NAME].pdf" at bounding box center [291, 154] width 94 height 12
